Goal: Transaction & Acquisition: Purchase product/service

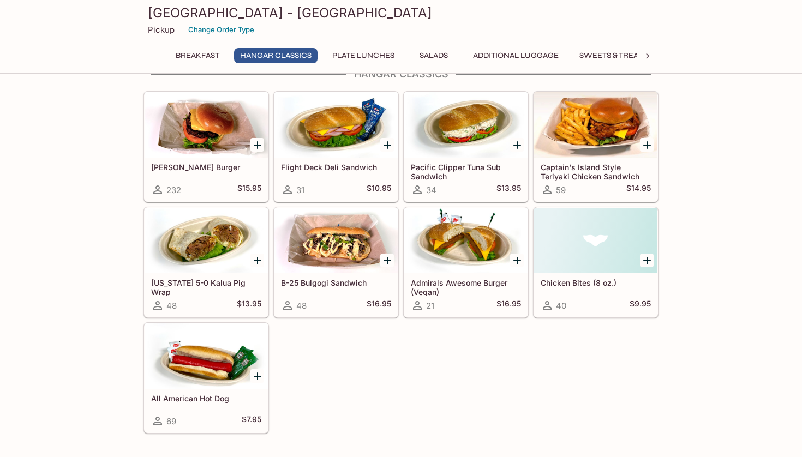
scroll to position [349, 0]
click at [321, 170] on h5 "Flight Deck Deli Sandwich" at bounding box center [336, 166] width 110 height 9
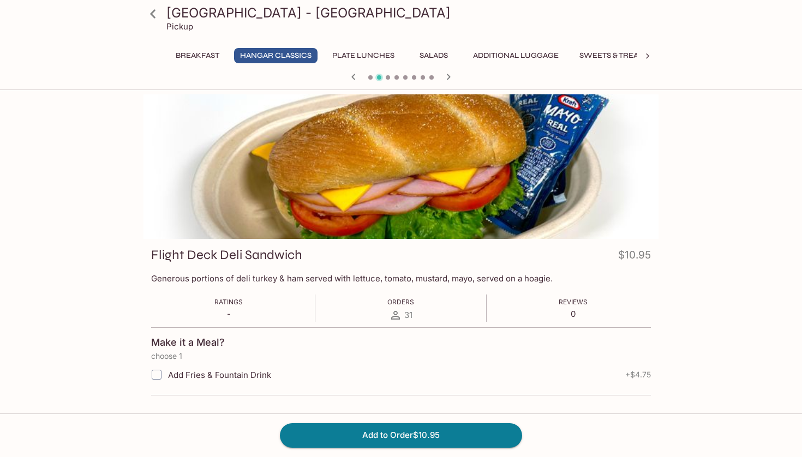
scroll to position [334, 0]
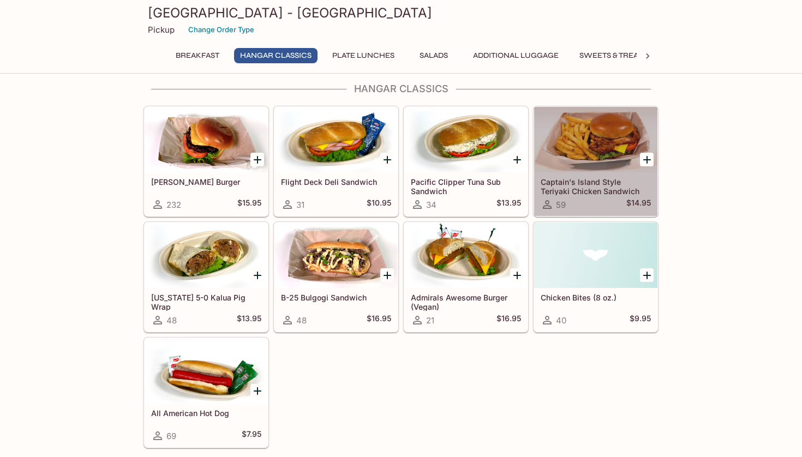
click at [566, 189] on h5 "Captain's Island Style Teriyaki Chicken Sandwich" at bounding box center [596, 186] width 110 height 18
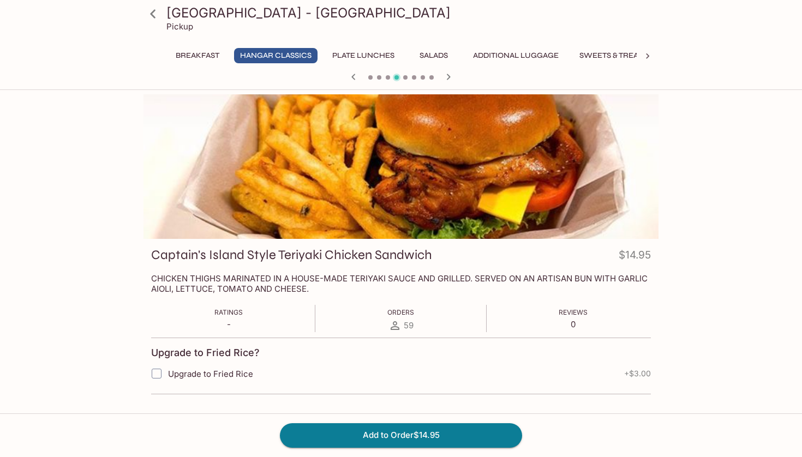
click at [158, 16] on icon at bounding box center [153, 13] width 19 height 19
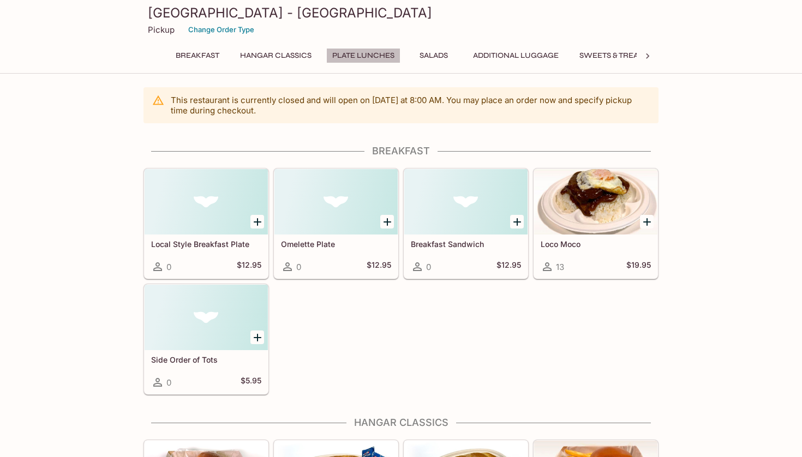
click at [365, 55] on button "Plate Lunches" at bounding box center [363, 55] width 74 height 15
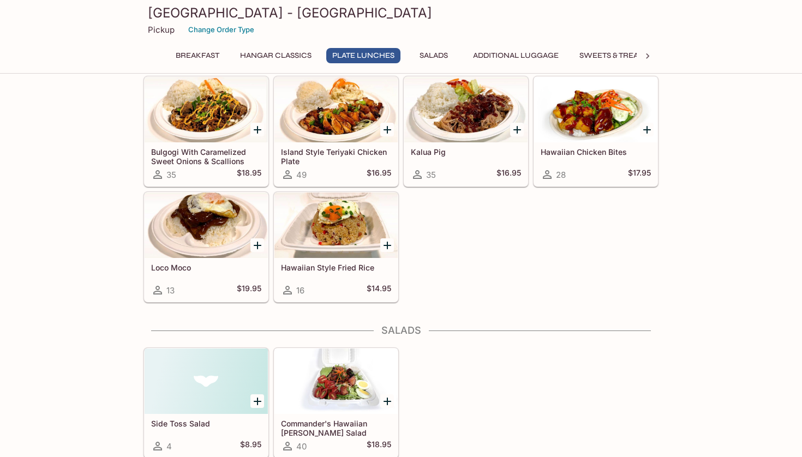
scroll to position [810, 0]
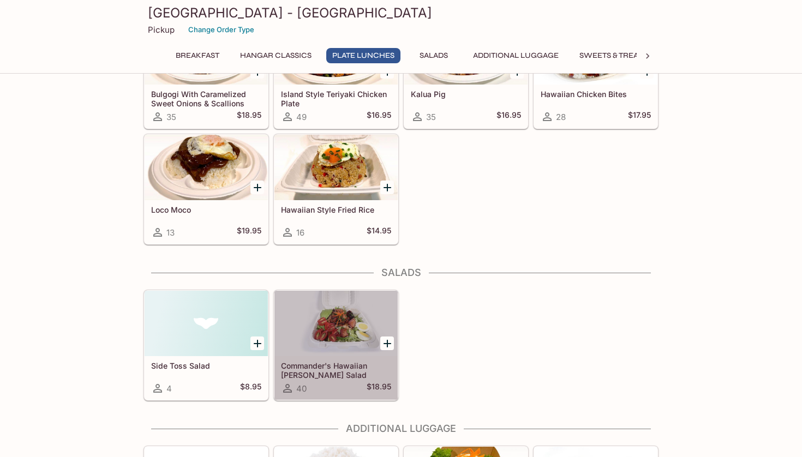
click at [330, 342] on div at bounding box center [336, 324] width 123 height 66
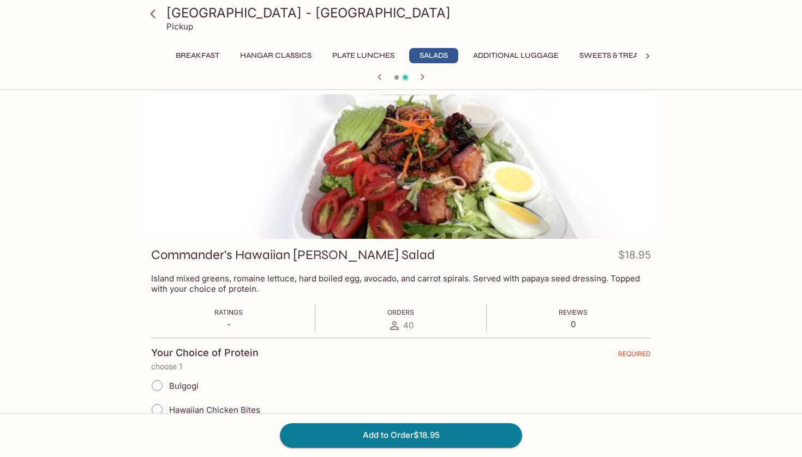
scroll to position [334, 0]
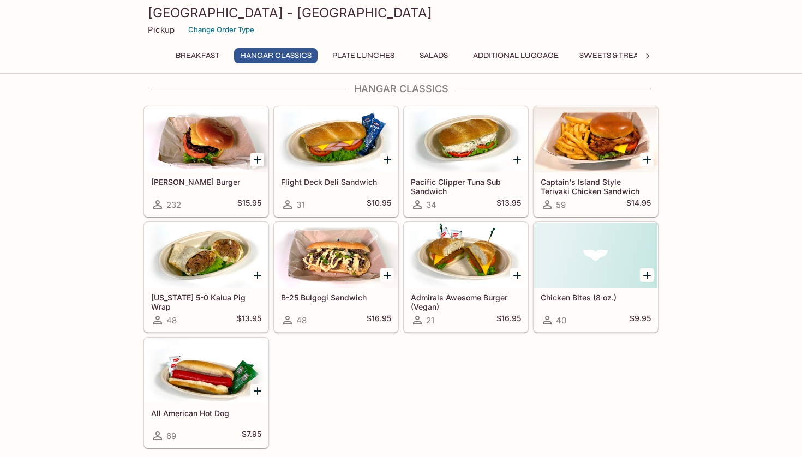
click at [355, 55] on button "Plate Lunches" at bounding box center [363, 55] width 74 height 15
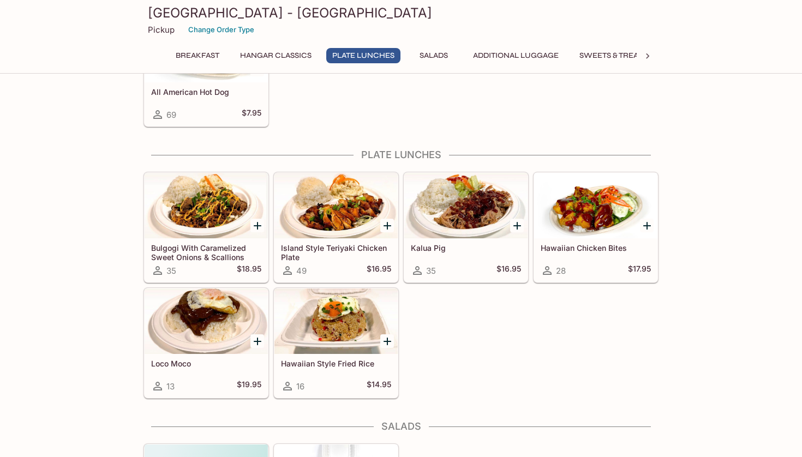
scroll to position [712, 0]
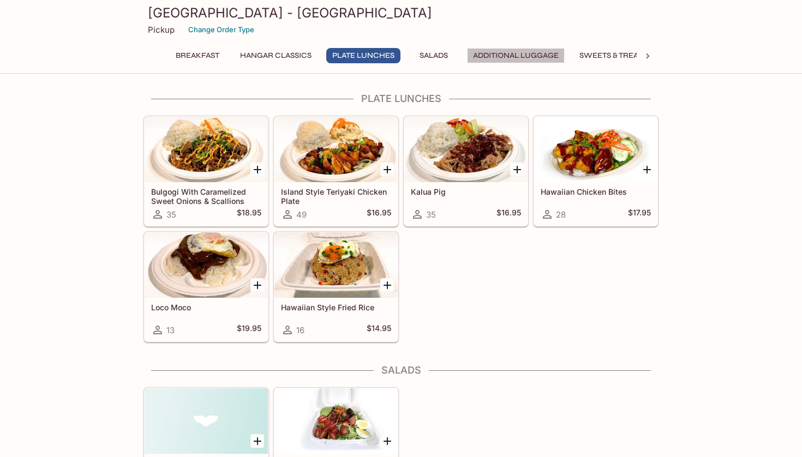
click at [520, 56] on button "Additional Luggage" at bounding box center [516, 55] width 98 height 15
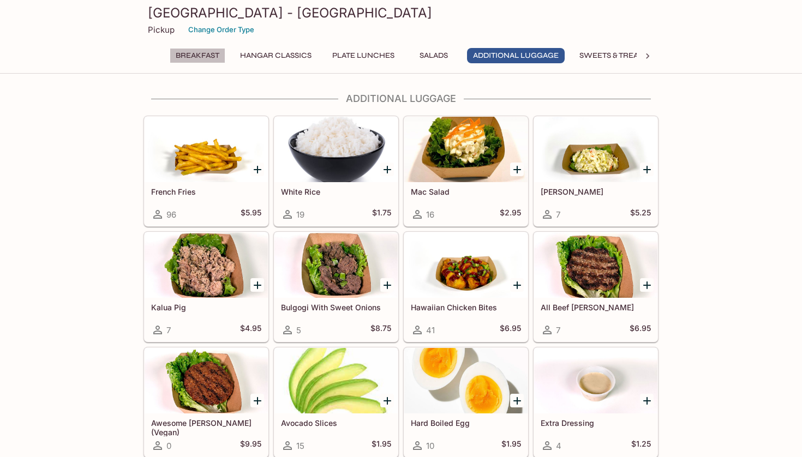
click at [194, 58] on button "Breakfast" at bounding box center [198, 55] width 56 height 15
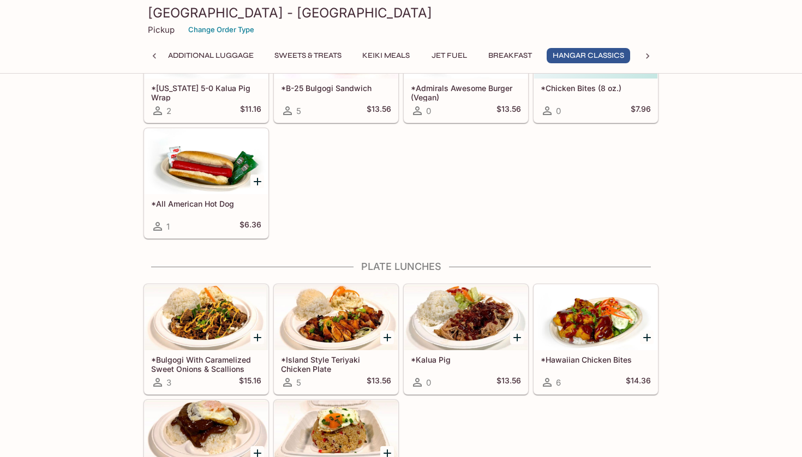
scroll to position [2849, 0]
